Goal: Information Seeking & Learning: Learn about a topic

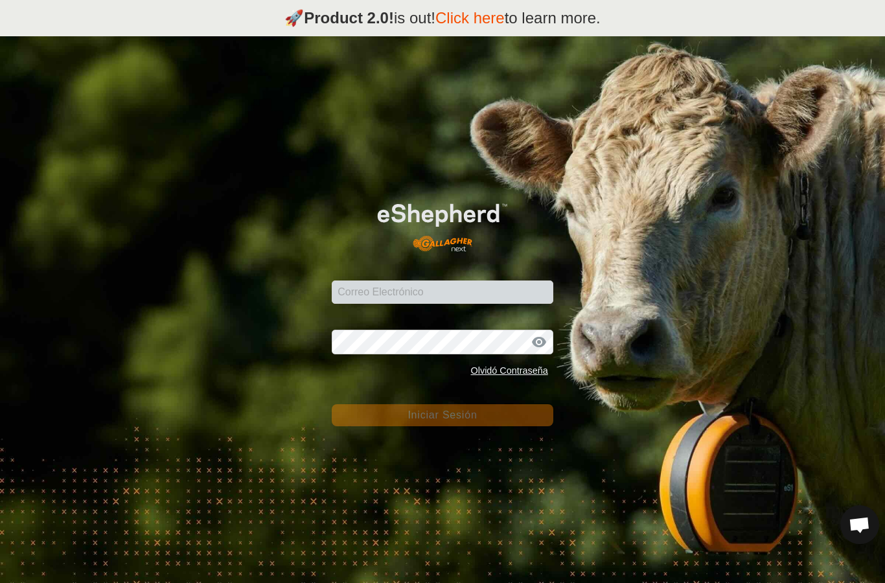
scroll to position [36, 0]
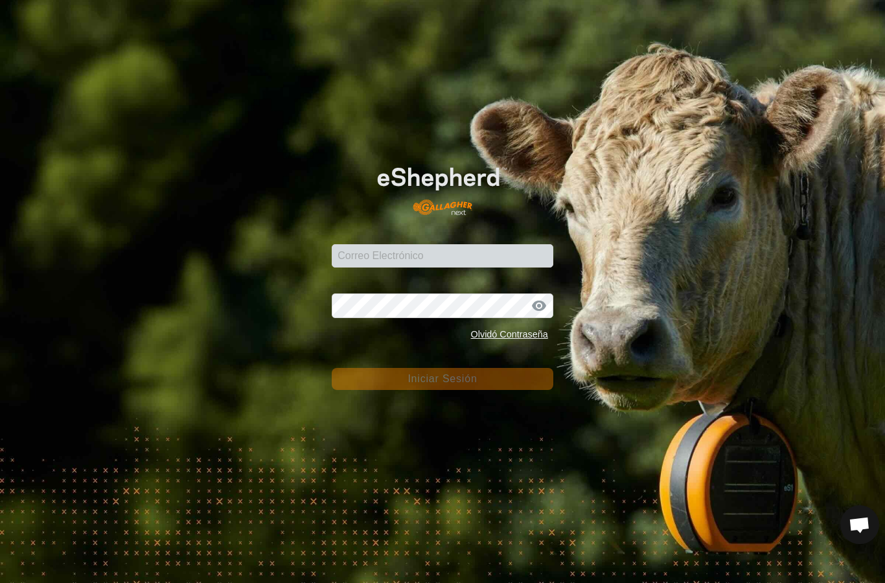
click at [471, 259] on div "Correo Electrónico" at bounding box center [443, 248] width 222 height 39
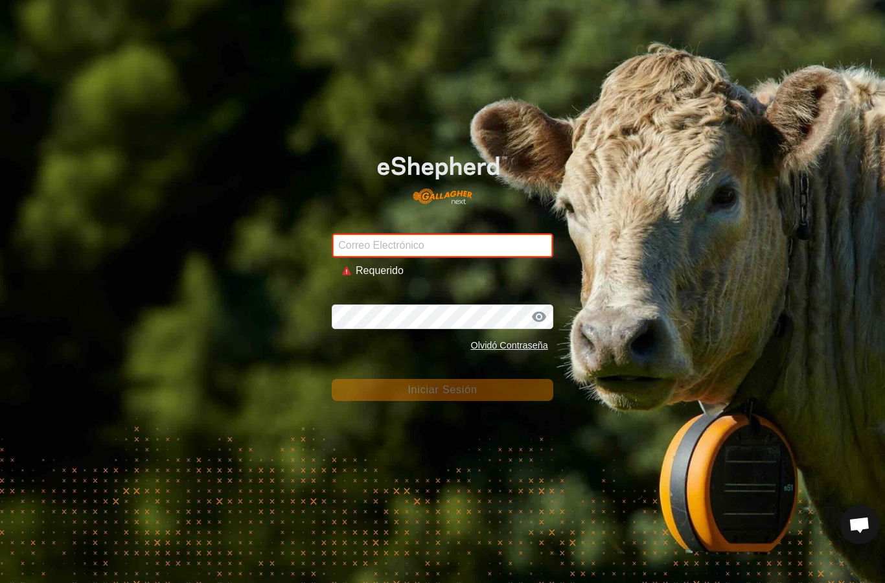
type input "[PERSON_NAME][EMAIL_ADDRESS][DOMAIN_NAME]"
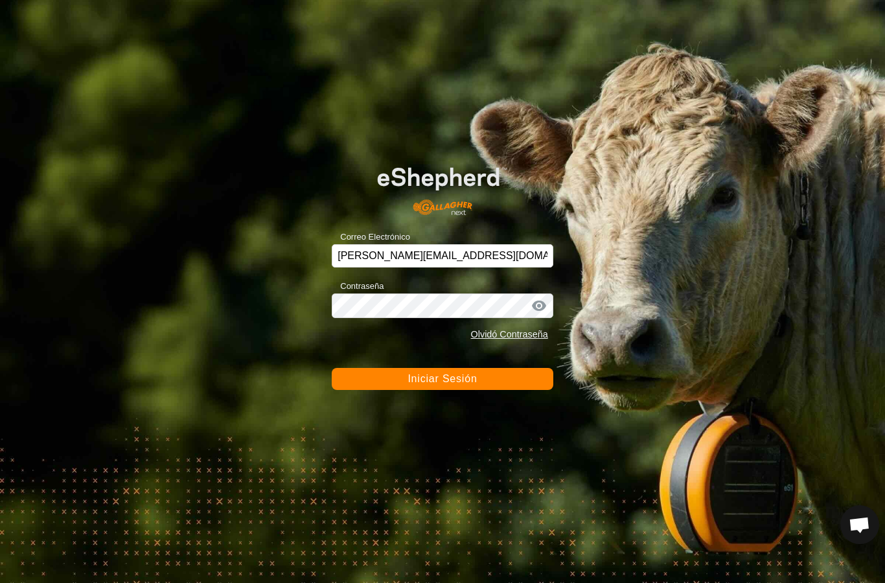
click at [450, 368] on button "Iniciar Sesión" at bounding box center [443, 379] width 222 height 22
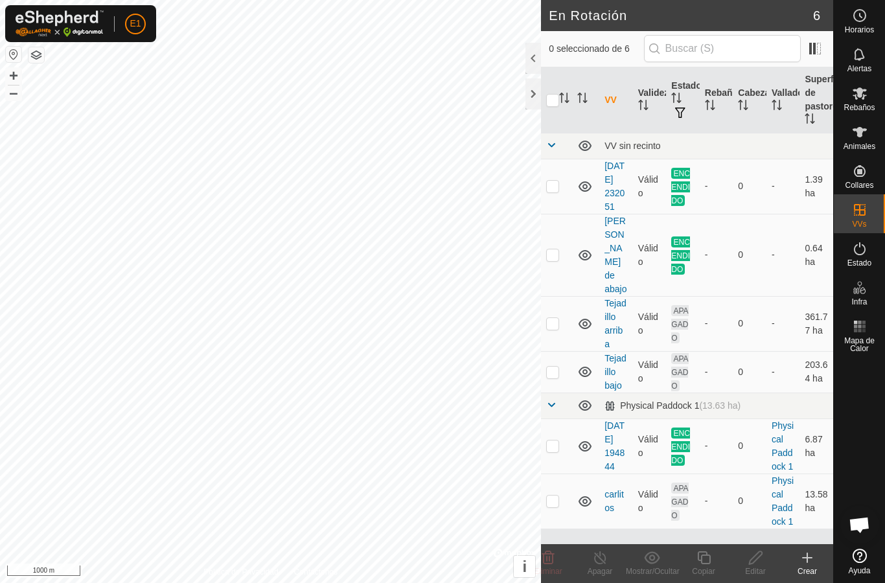
click at [531, 106] on div at bounding box center [534, 93] width 16 height 31
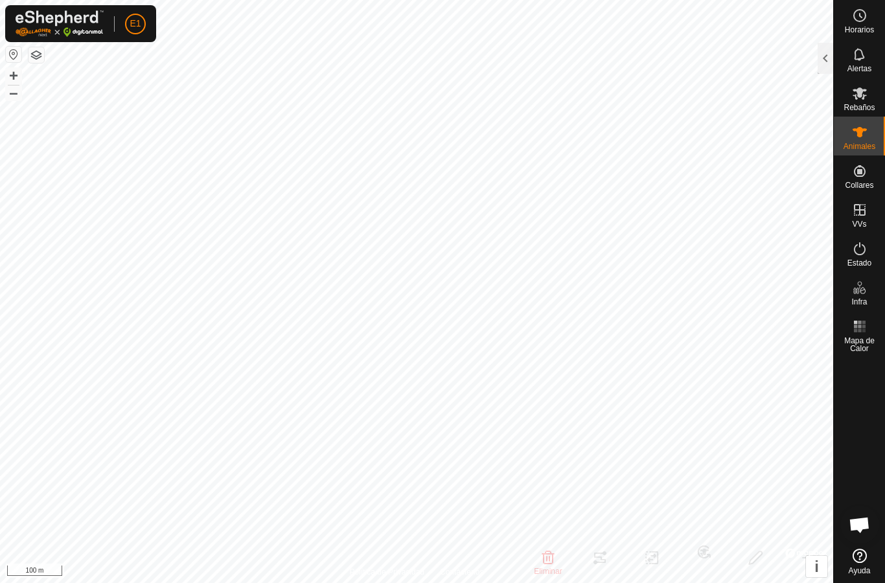
click at [826, 62] on div at bounding box center [826, 58] width 16 height 31
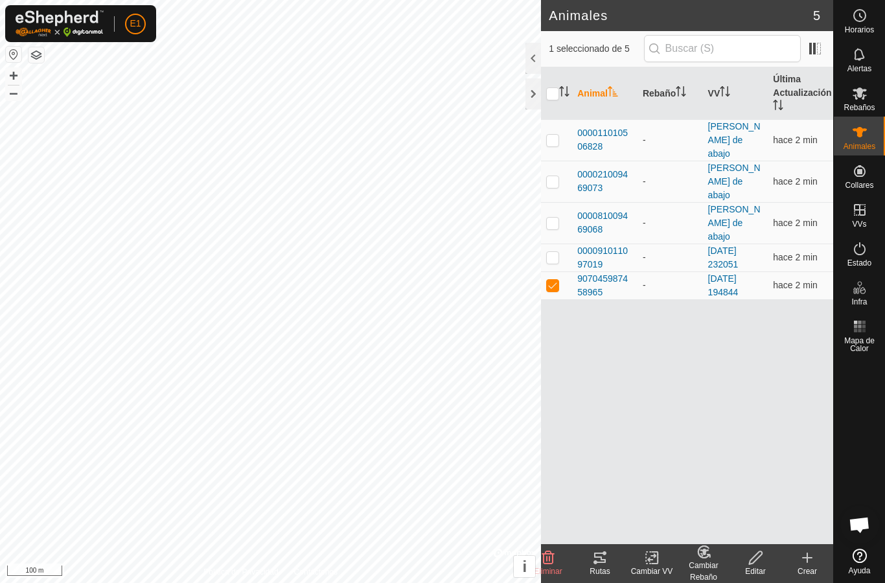
click at [605, 561] on icon at bounding box center [600, 558] width 12 height 10
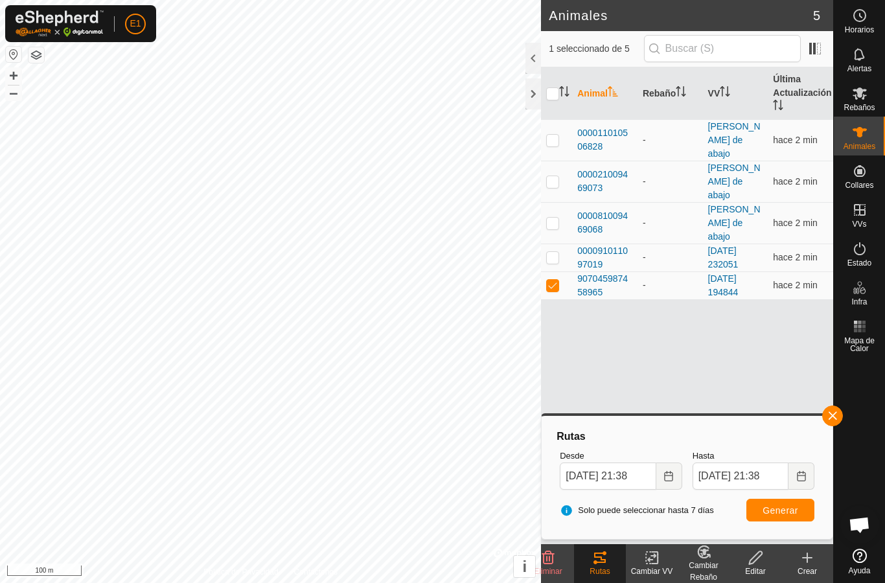
click at [531, 95] on div at bounding box center [534, 93] width 16 height 31
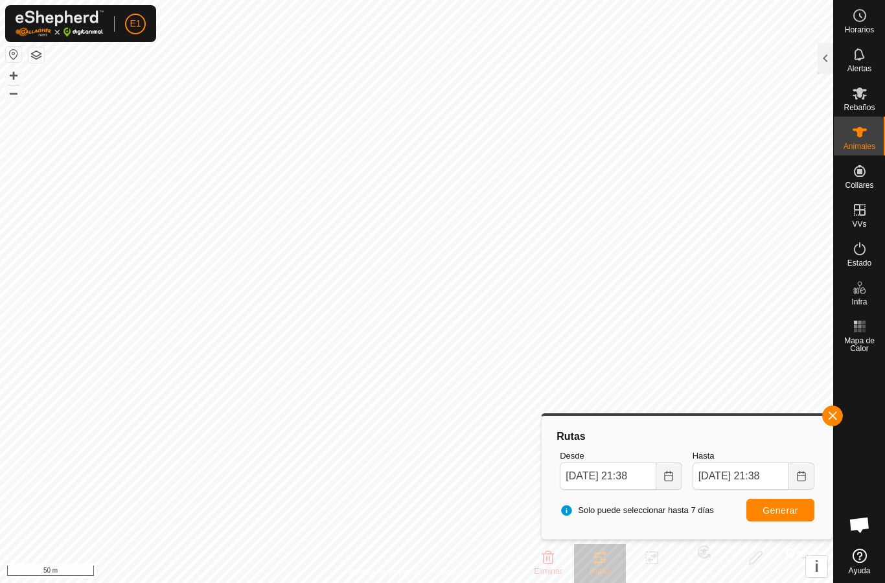
checkbox input "true"
checkbox input "false"
click at [833, 424] on button "button" at bounding box center [832, 416] width 21 height 21
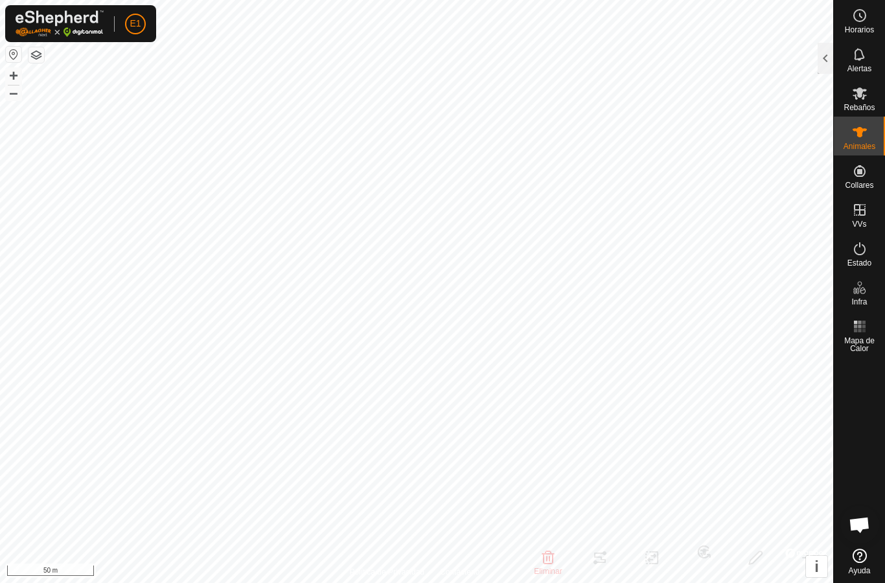
click at [819, 68] on div at bounding box center [826, 58] width 16 height 31
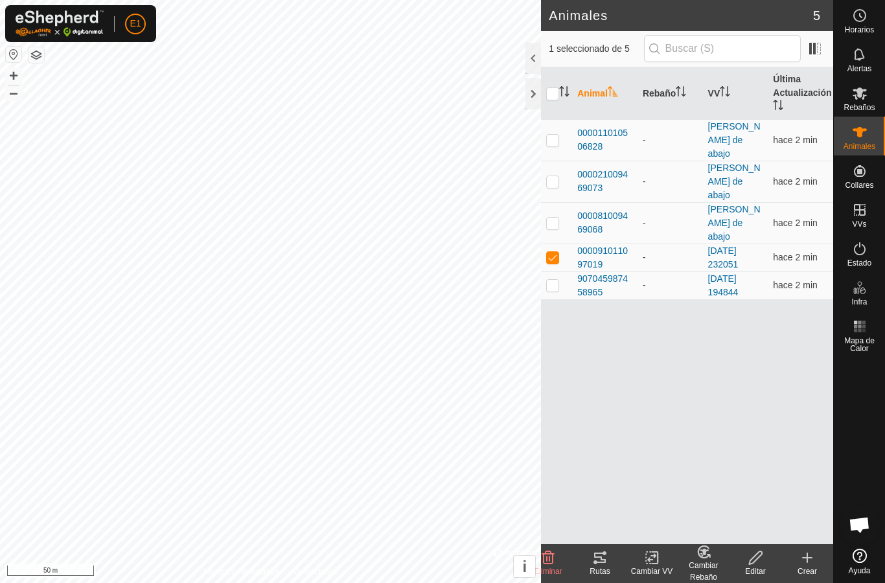
click at [605, 566] on div "Rutas" at bounding box center [600, 572] width 52 height 12
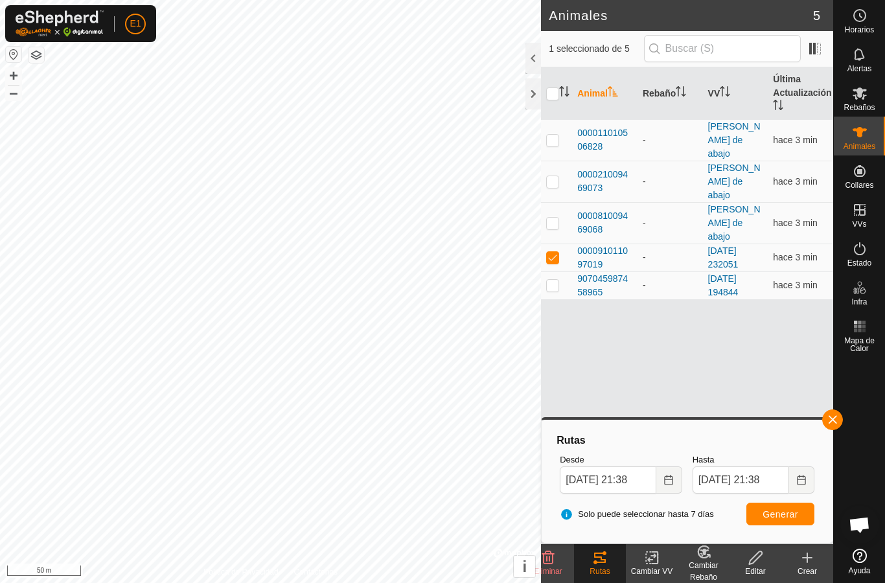
checkbox input "true"
checkbox input "false"
click at [599, 126] on span "000011010506828" at bounding box center [604, 139] width 55 height 27
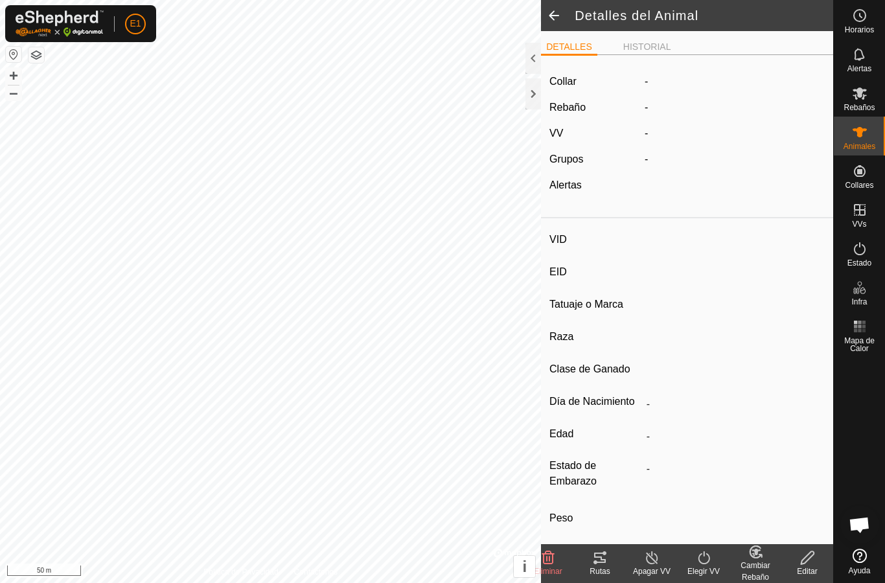
type input "-"
type input "000011010506828"
type input "-"
type input "Cruzada"
type input "-"
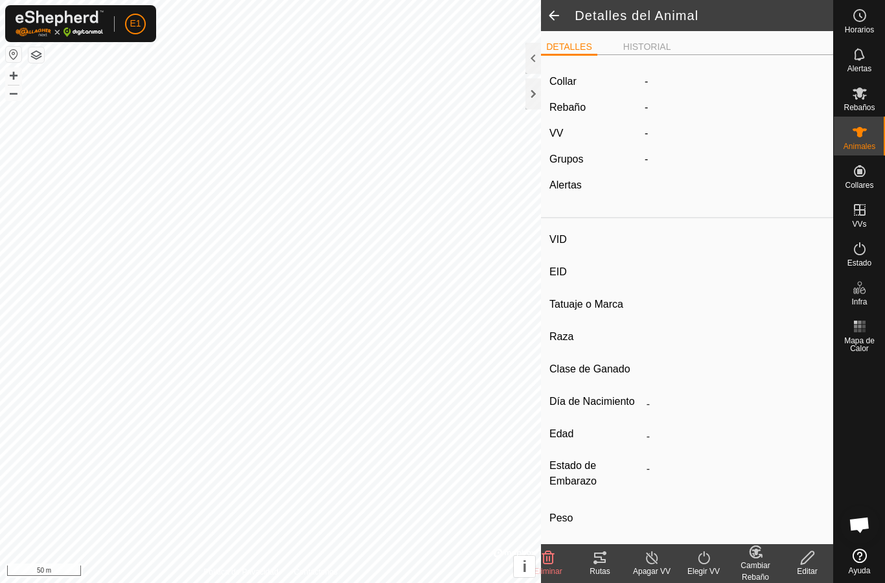
type input "Preñada"
type input "0 kg"
type input "-"
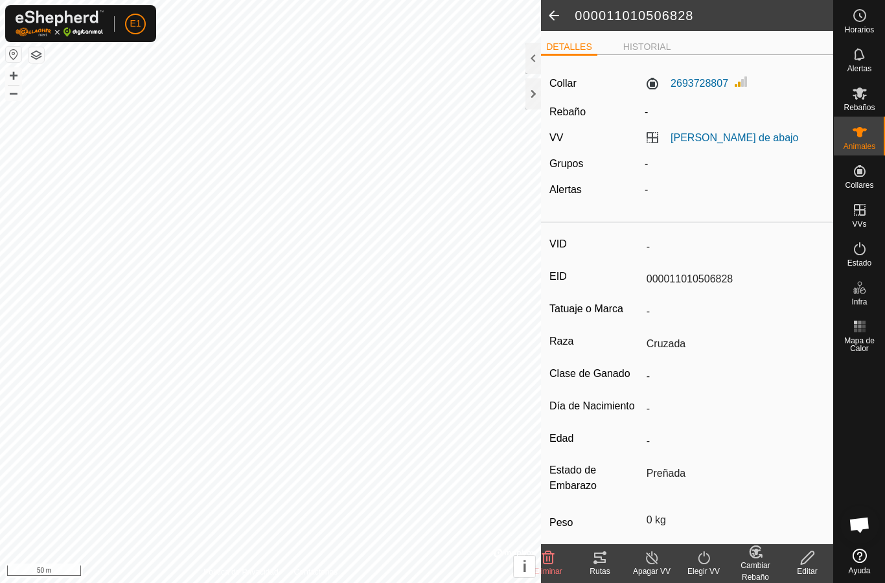
click at [600, 575] on div "Rutas" at bounding box center [600, 572] width 52 height 12
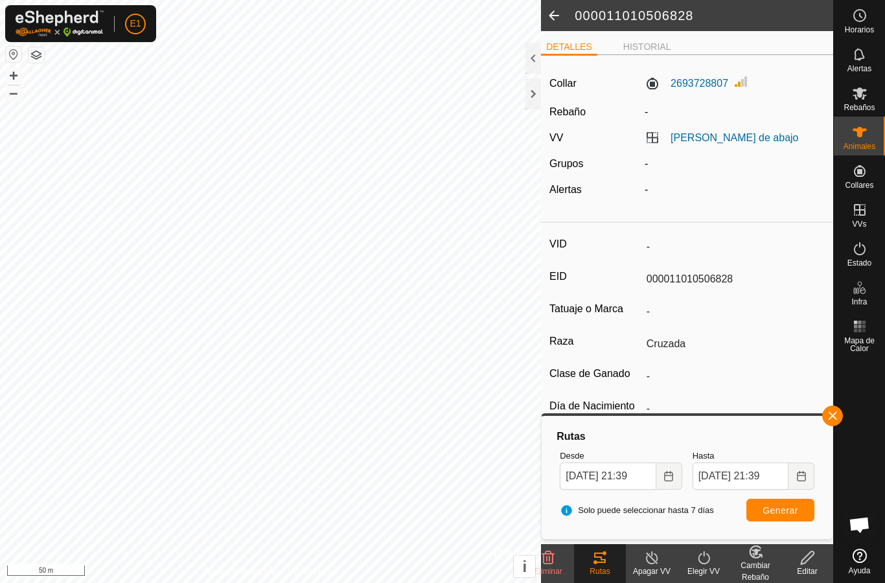
click at [853, 139] on icon at bounding box center [860, 132] width 16 height 16
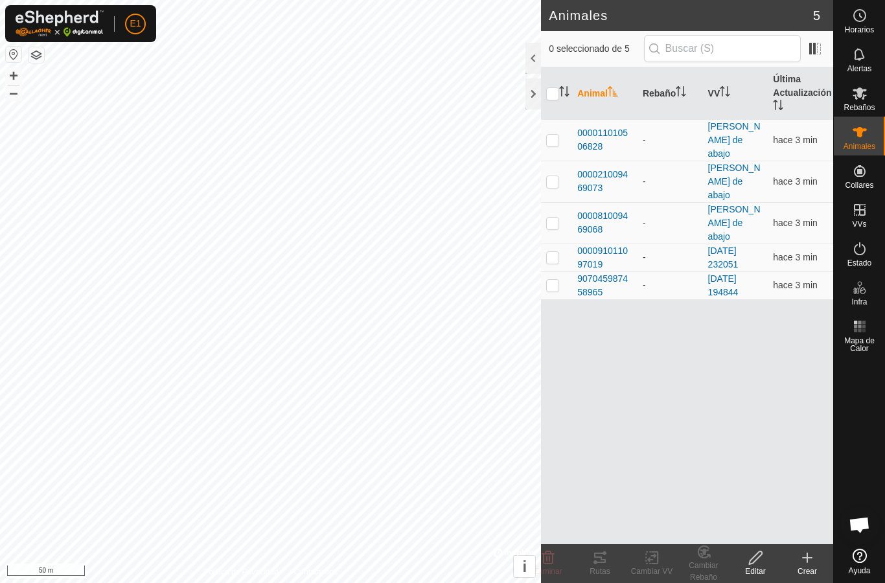
click at [617, 244] on span "000091011097019" at bounding box center [604, 257] width 55 height 27
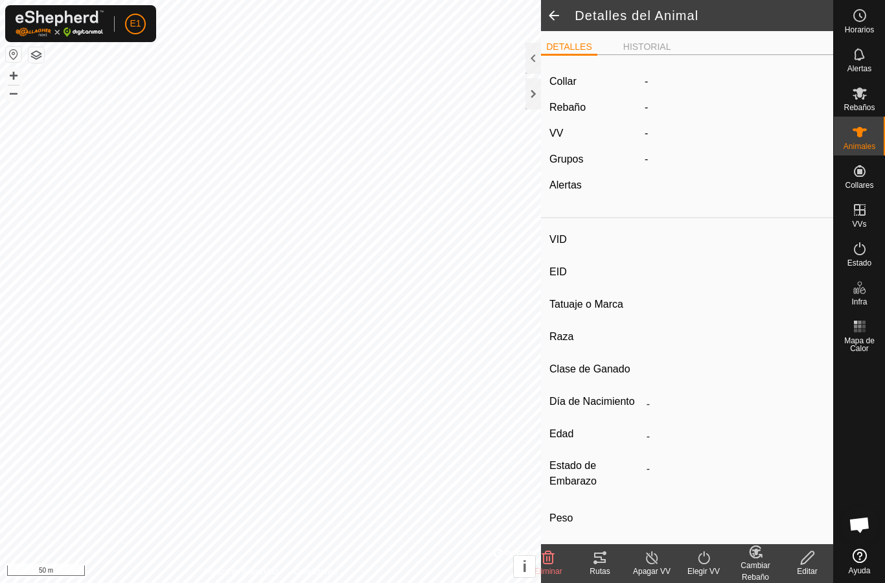
type input "-"
type input "000091011097019"
type input "-"
type input "Avilena"
type input "-"
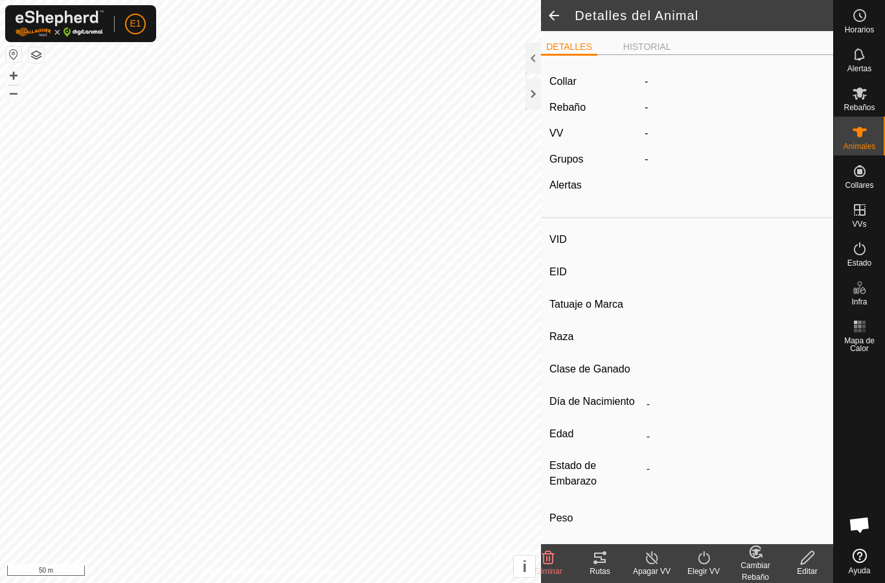
type input "0 kg"
type input "-"
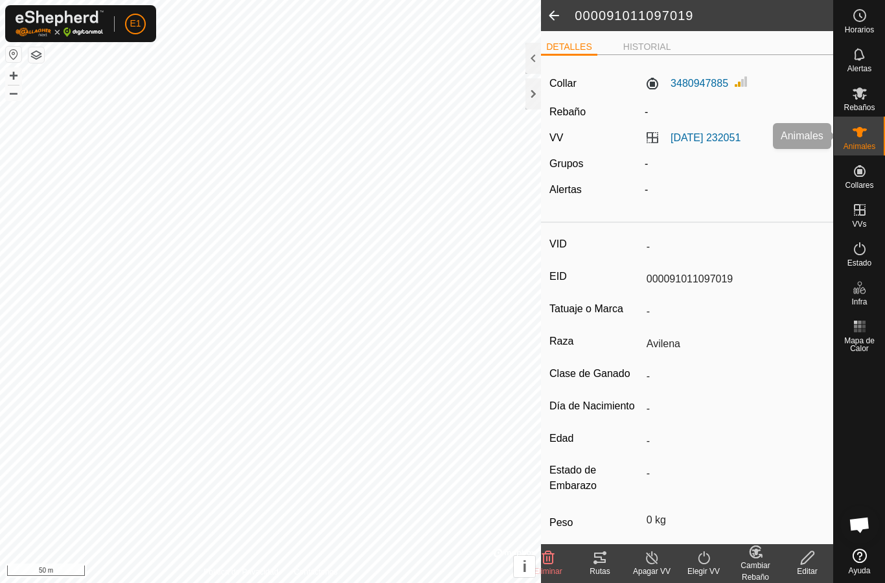
click at [868, 145] on span "Animales" at bounding box center [860, 147] width 32 height 8
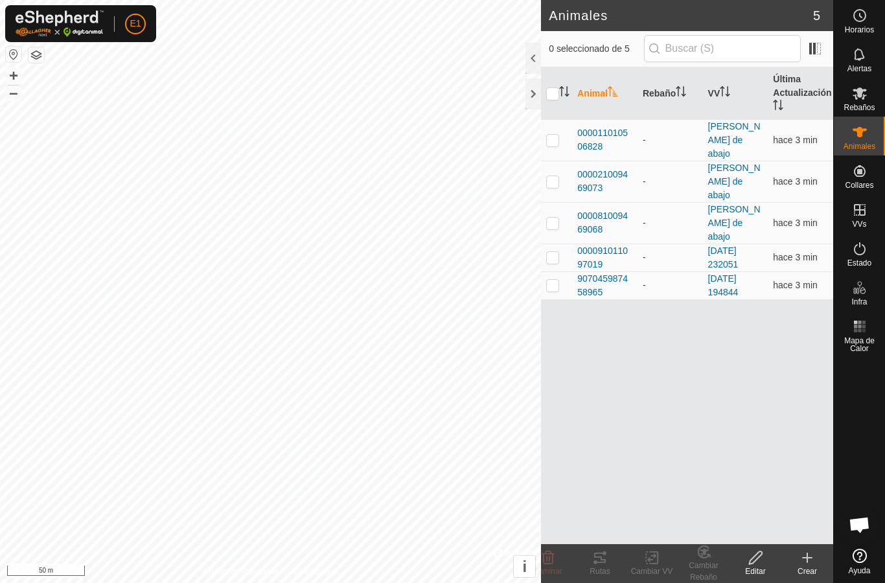
click at [632, 168] on span "000021009469073" at bounding box center [604, 181] width 55 height 27
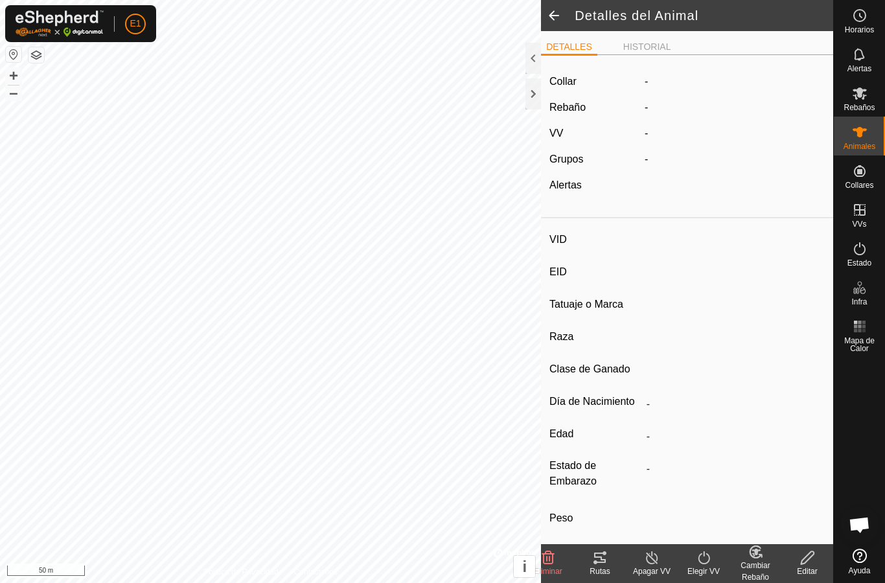
type input "-"
type input "000021009469073"
type input "-"
type input "Cruzada"
type input "-"
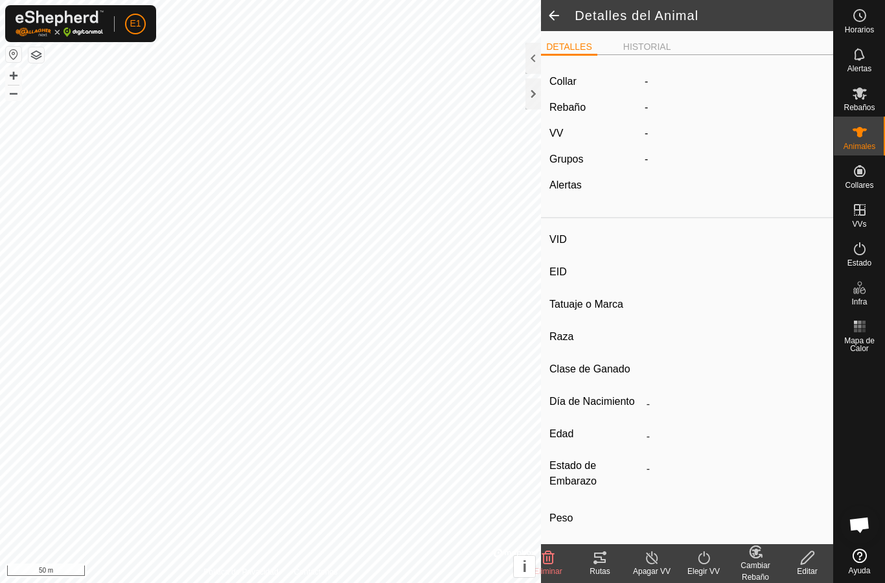
type input "Preñada"
type input "0 kg"
type input "-"
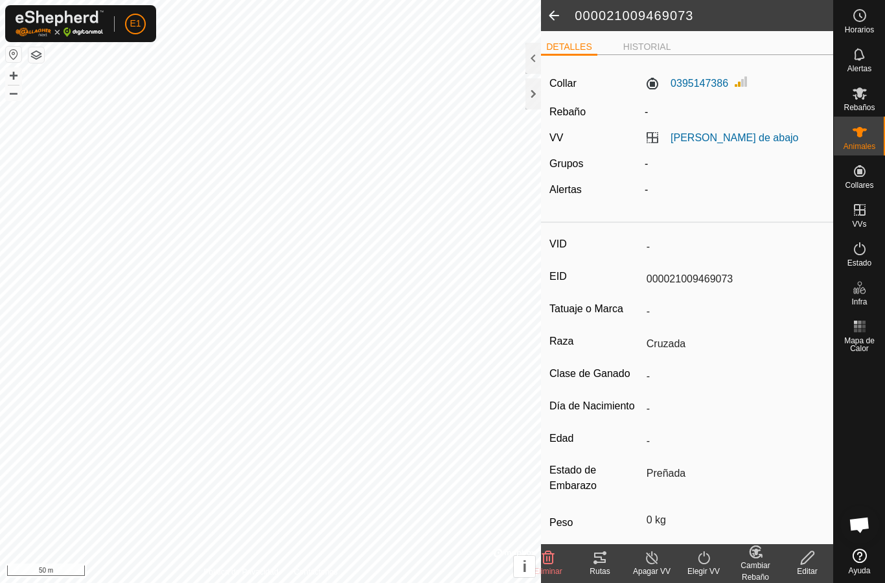
click at [596, 563] on icon at bounding box center [600, 558] width 12 height 10
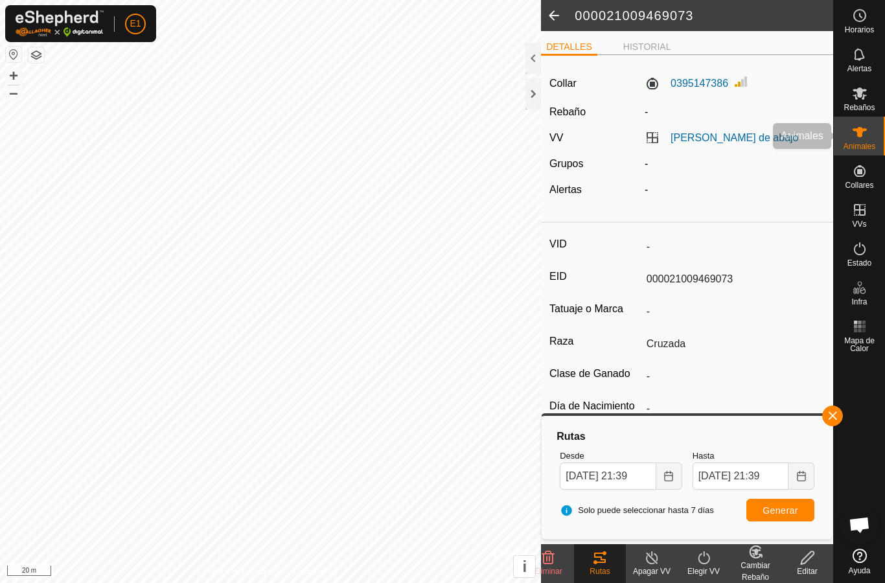
click at [876, 137] on div "Animales" at bounding box center [859, 136] width 51 height 39
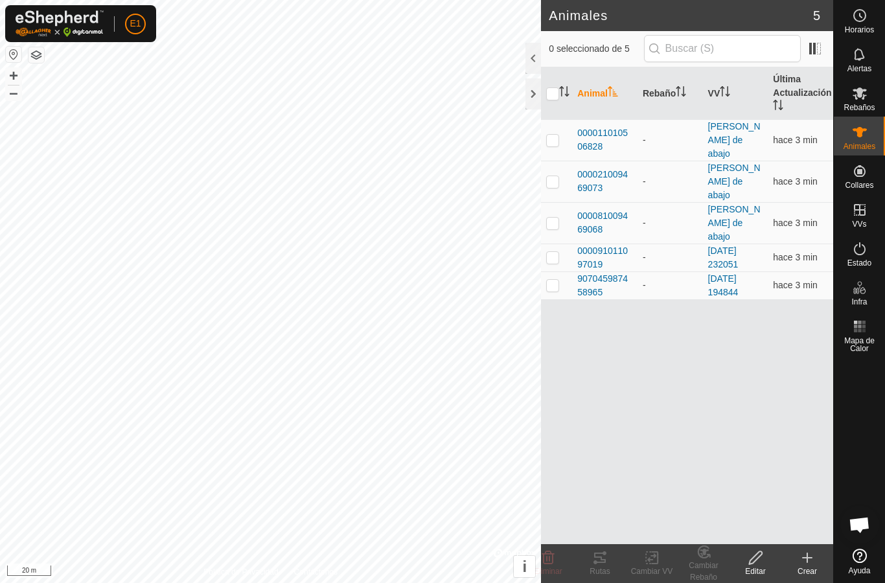
click at [603, 126] on span "000011010506828" at bounding box center [604, 139] width 55 height 27
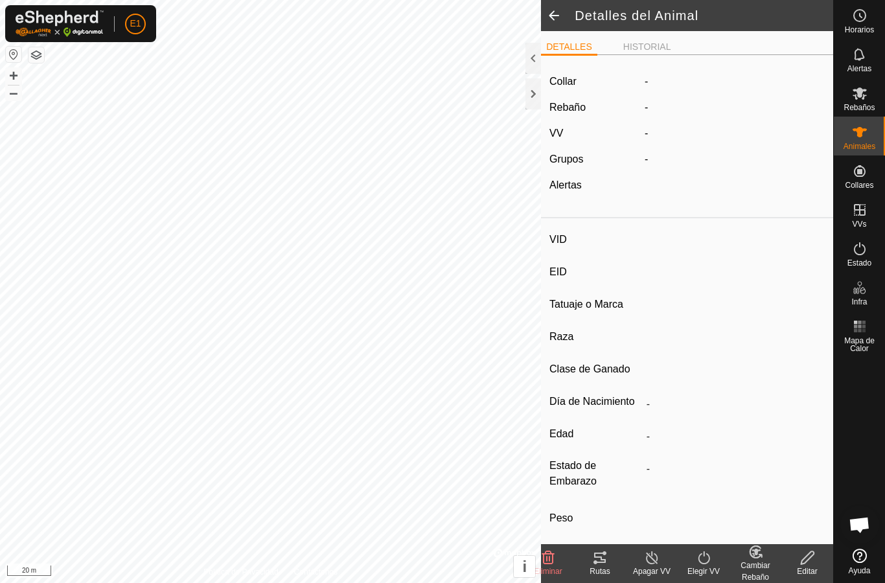
type input "-"
type input "000011010506828"
type input "-"
type input "Cruzada"
type input "-"
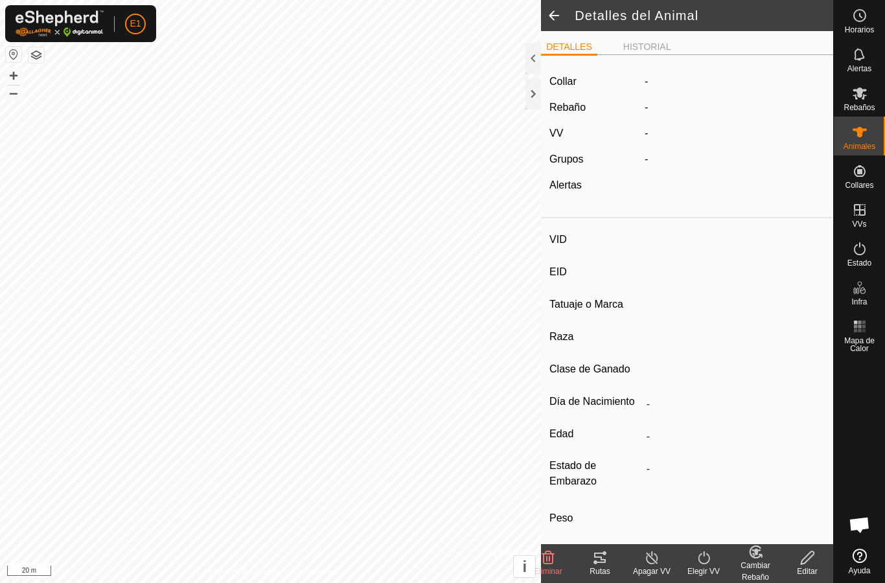
type input "Preñada"
type input "0 kg"
type input "-"
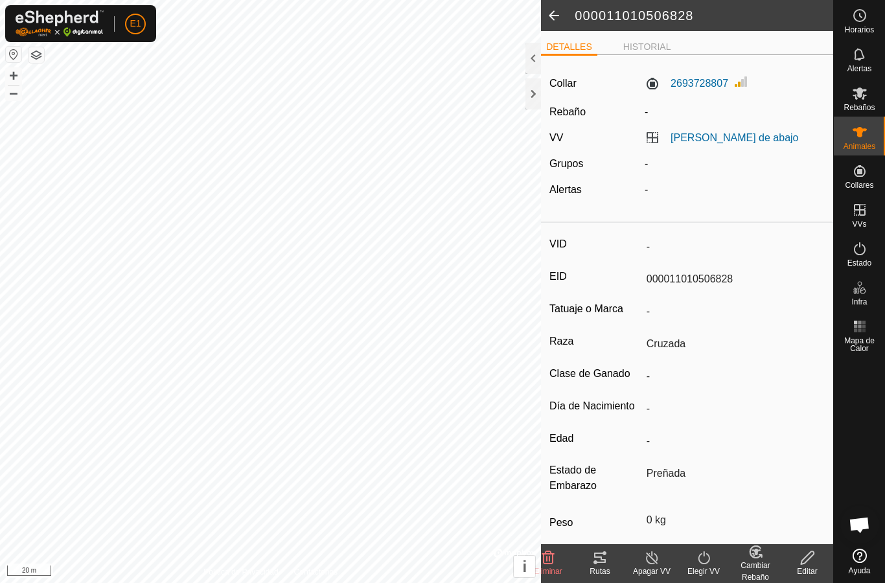
click at [611, 557] on tracks-svg-icon at bounding box center [600, 558] width 52 height 16
